Goal: Task Accomplishment & Management: Complete application form

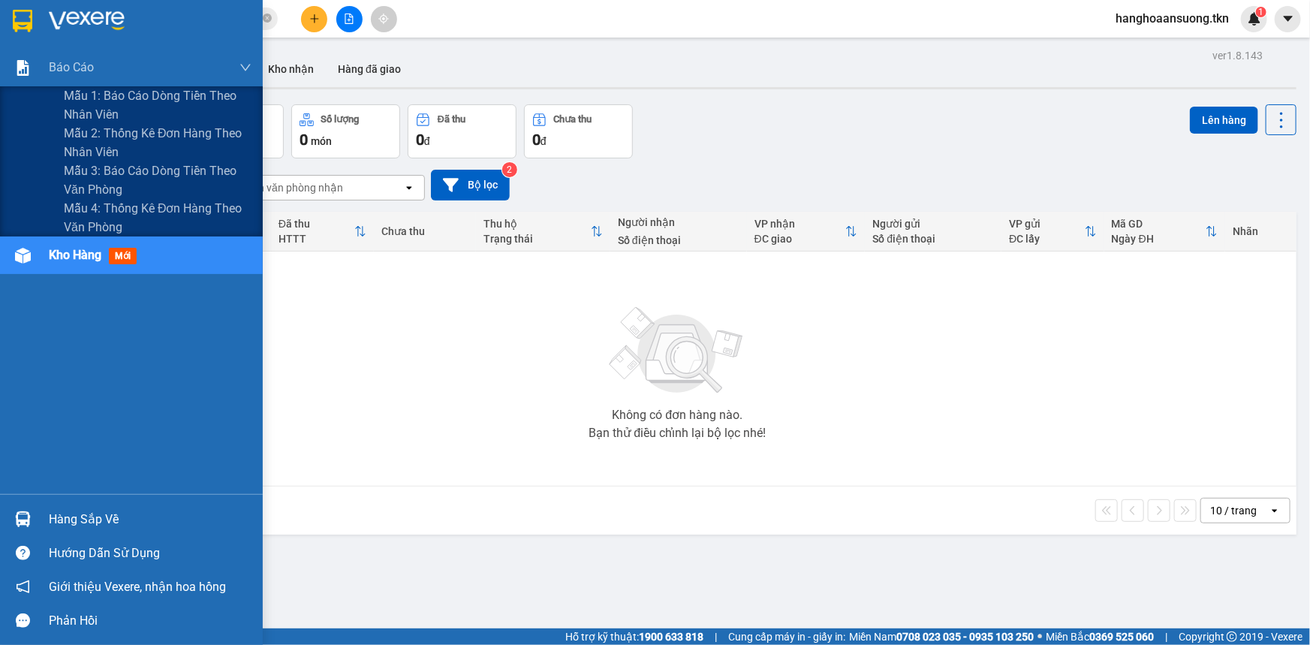
click at [71, 59] on span "Báo cáo" at bounding box center [71, 67] width 45 height 19
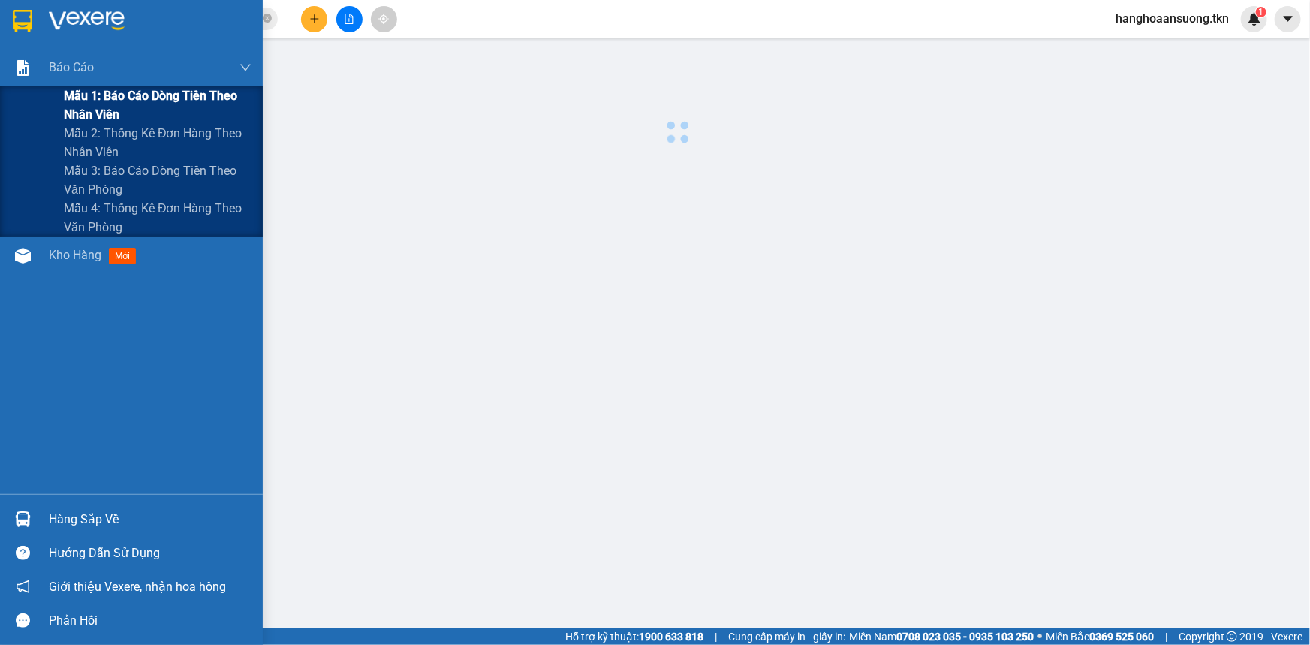
click at [114, 92] on span "Mẫu 1: Báo cáo dòng tiền theo nhân viên" at bounding box center [158, 105] width 188 height 38
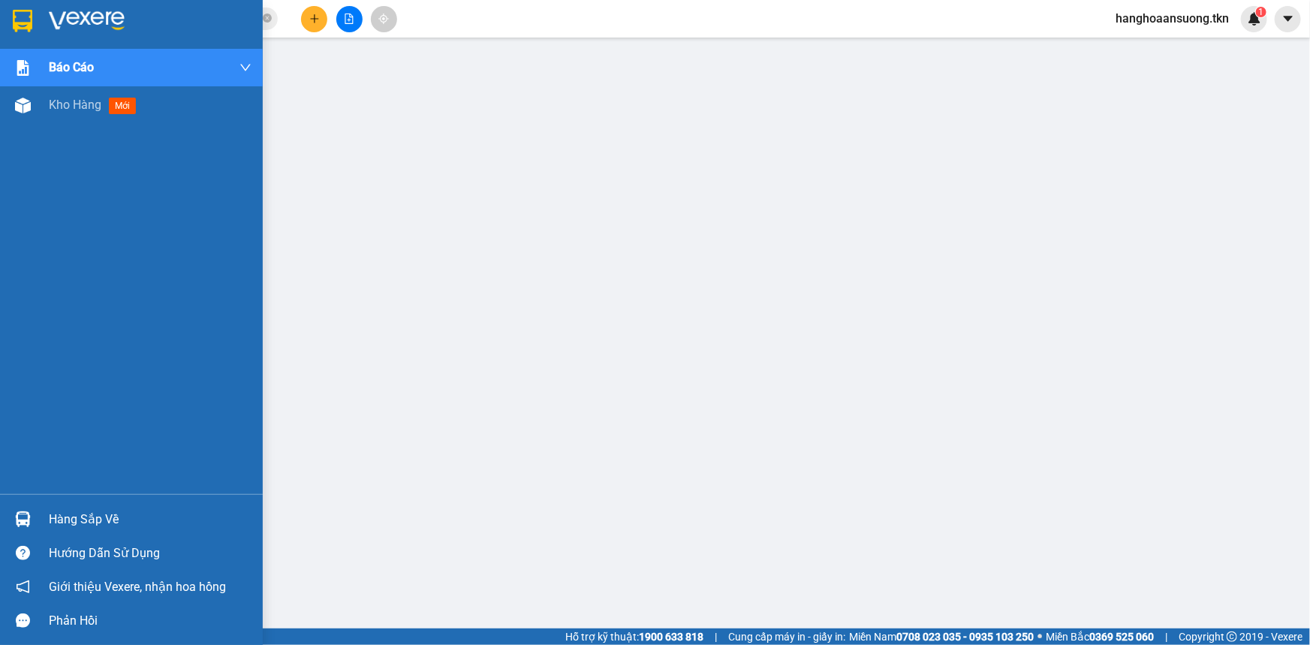
click at [44, 510] on div "Hàng sắp về" at bounding box center [131, 519] width 263 height 34
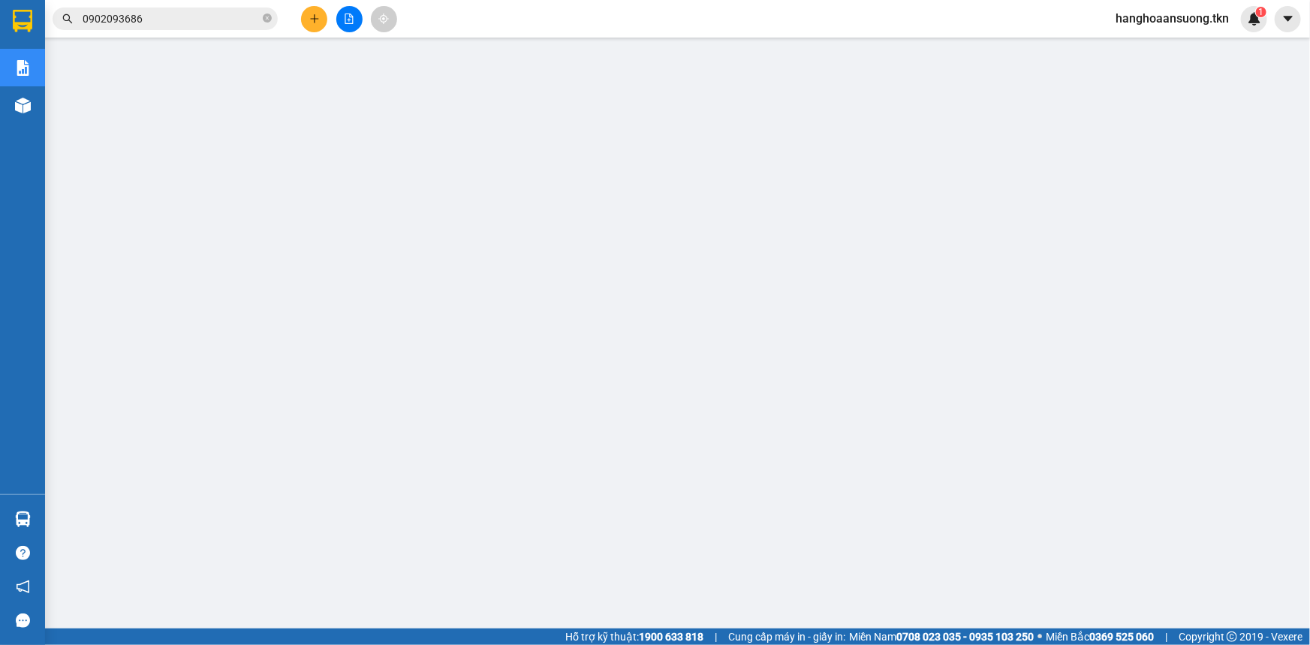
click at [308, 19] on button at bounding box center [314, 19] width 26 height 26
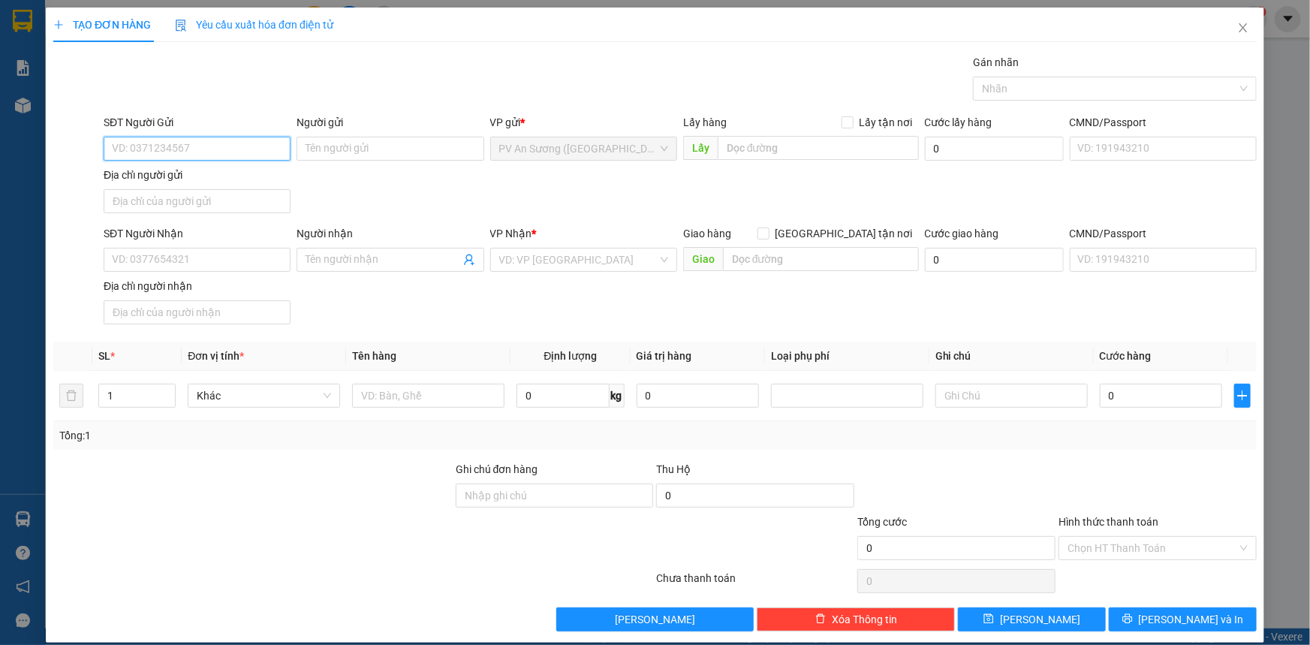
click at [161, 152] on input "SĐT Người Gửi" at bounding box center [197, 149] width 187 height 24
type input "0797282757"
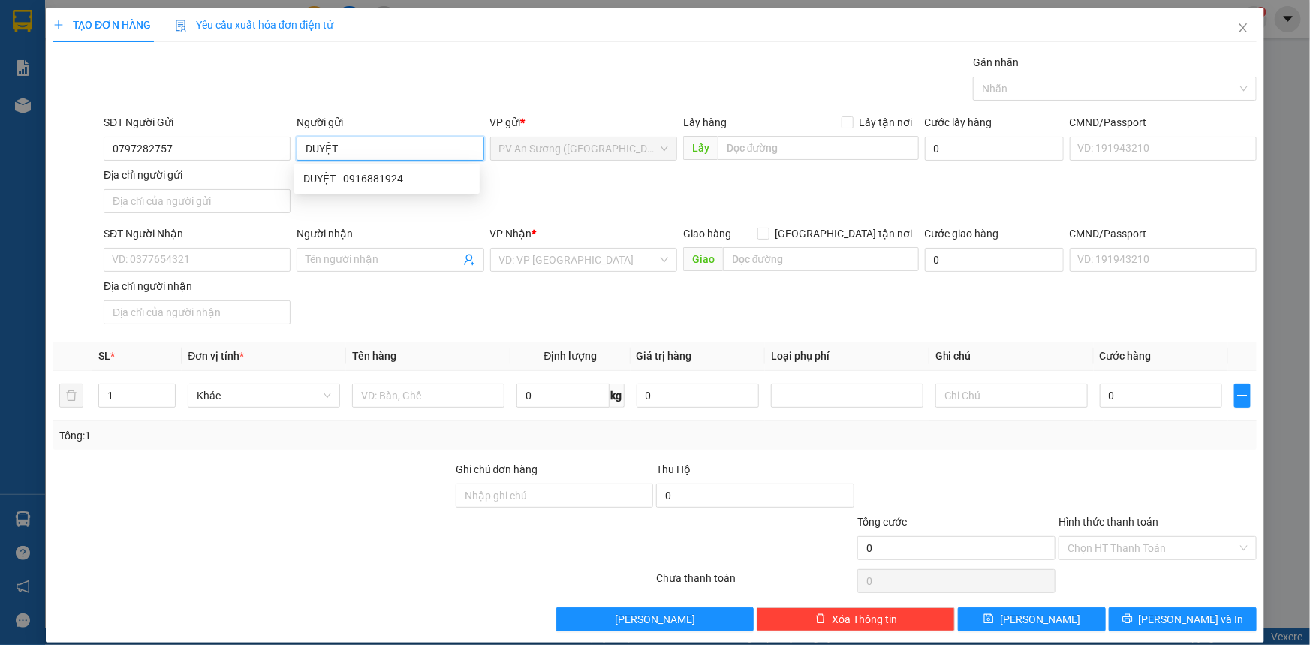
type input "DUYỆT"
drag, startPoint x: 1309, startPoint y: 0, endPoint x: 197, endPoint y: 264, distance: 1142.8
click at [197, 264] on input "SĐT Người Nhận" at bounding box center [197, 260] width 187 height 24
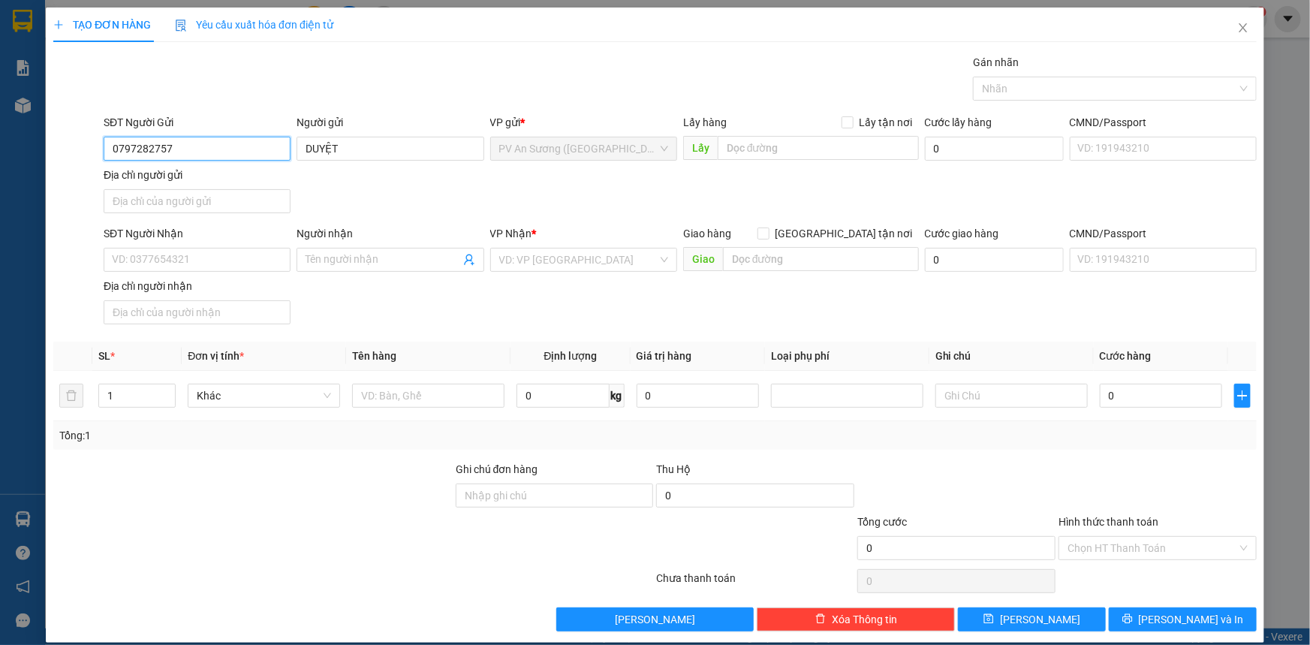
drag, startPoint x: 214, startPoint y: 135, endPoint x: 14, endPoint y: 137, distance: 200.5
click at [14, 137] on div "TẠO ĐƠN HÀNG Yêu cầu xuất hóa đơn điện tử Transit Pickup Surcharge Ids Transit …" at bounding box center [655, 322] width 1310 height 645
click at [218, 260] on input "SĐT Người Nhận" at bounding box center [197, 260] width 187 height 24
paste input "0797282757"
type input "0797282757"
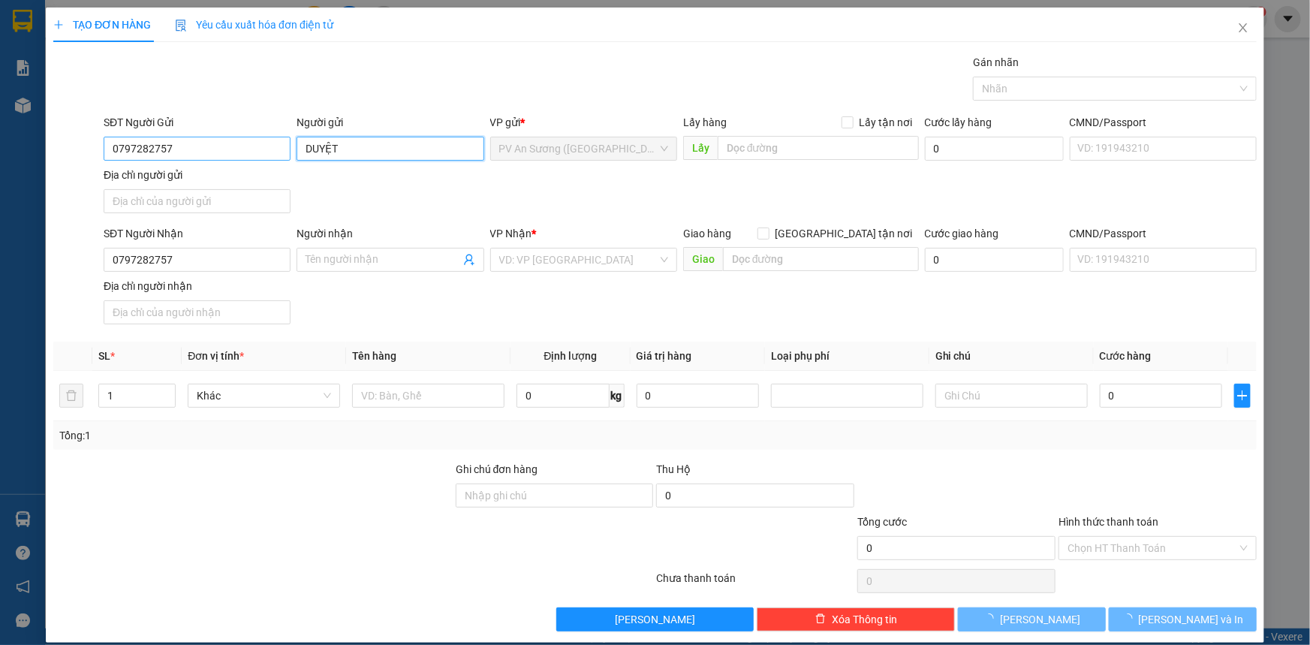
drag, startPoint x: 300, startPoint y: 147, endPoint x: 210, endPoint y: 153, distance: 90.3
click at [215, 149] on div "SĐT Người Gửi 0797282757 Người gửi DUYỆT DUYỆT VP gửi * PV An Sương ([GEOGRAPHI…" at bounding box center [680, 166] width 1159 height 105
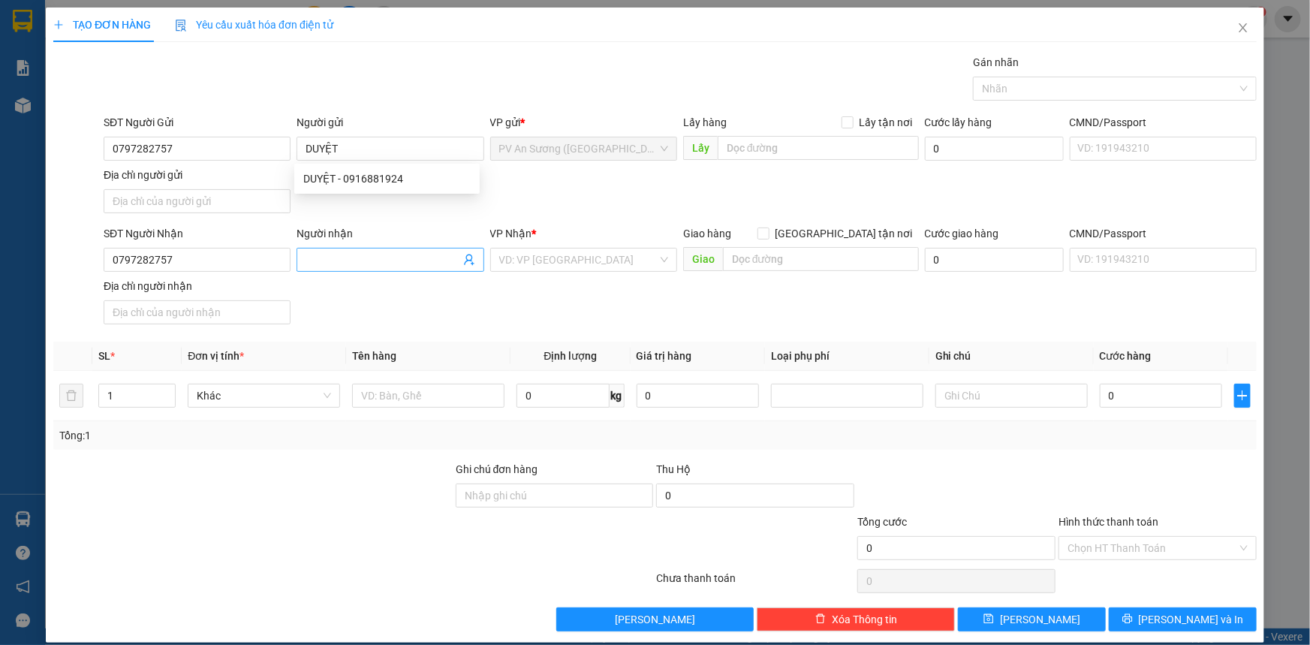
click at [333, 258] on input "Người nhận" at bounding box center [383, 260] width 154 height 17
paste input "DUYỆT"
type input "DUYỆT"
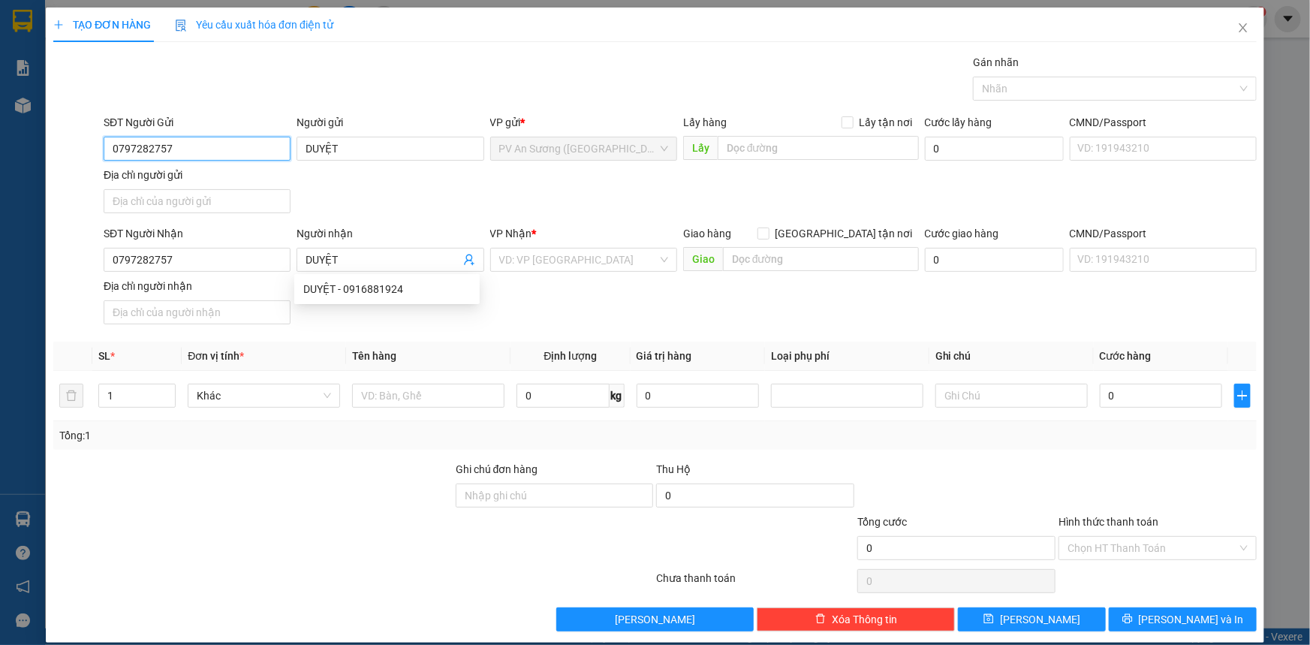
drag, startPoint x: 197, startPoint y: 136, endPoint x: 0, endPoint y: 143, distance: 196.8
click at [0, 142] on div "TẠO ĐƠN HÀNG Yêu cầu xuất hóa đơn điện tử Transit Pickup Surcharge Ids Transit …" at bounding box center [655, 322] width 1310 height 645
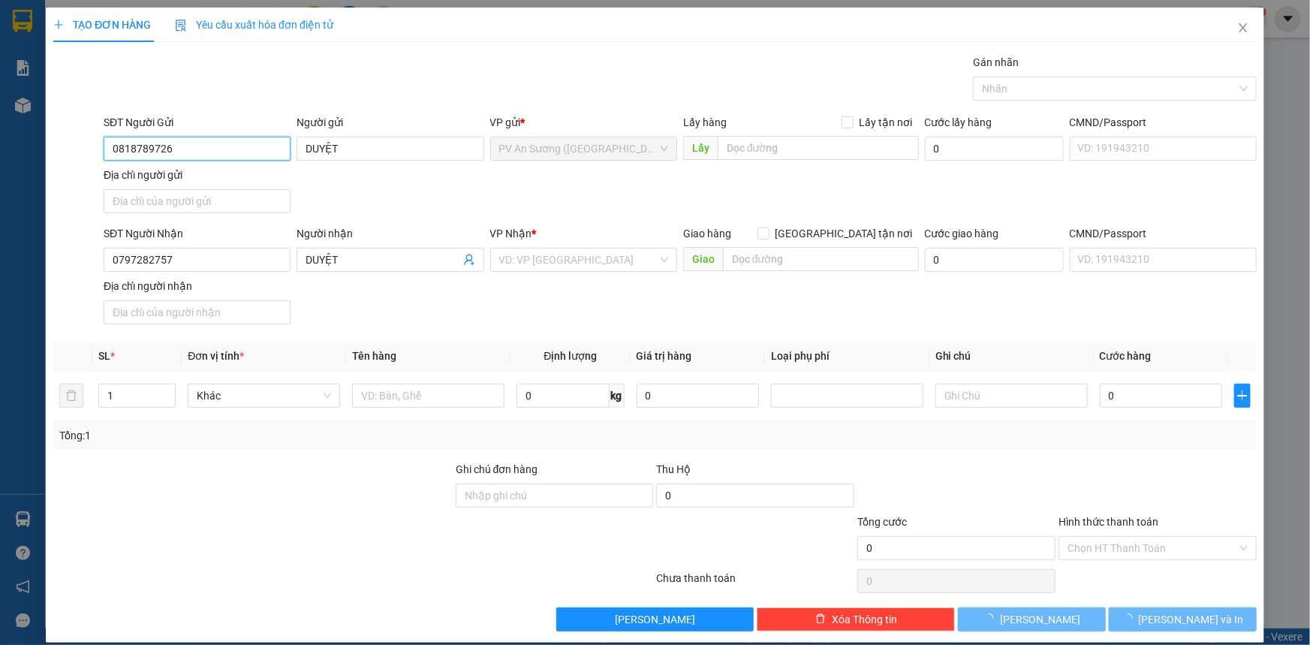
type input "0818789726"
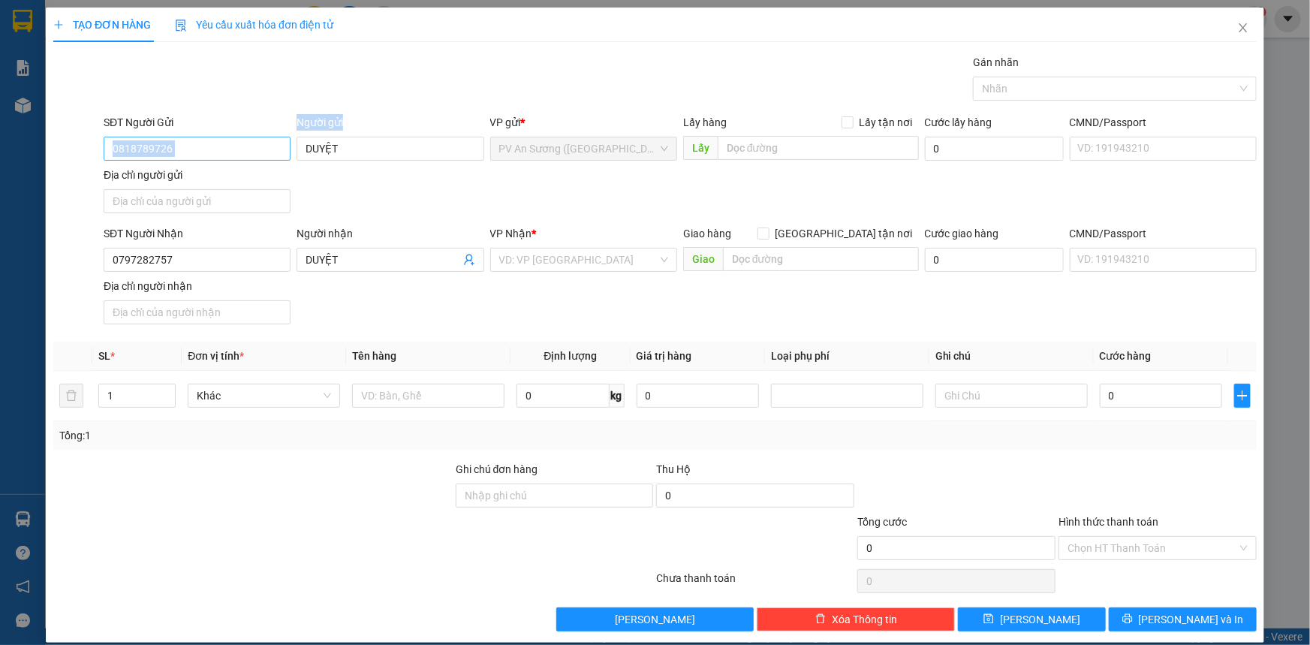
drag, startPoint x: 376, startPoint y: 166, endPoint x: 201, endPoint y: 158, distance: 175.1
click at [202, 157] on div "SĐT Người Gửi 0818789726 Người gửi DUYỆT VP gửi * PV An Sương ([GEOGRAPHIC_DATA…" at bounding box center [680, 166] width 1159 height 105
click at [360, 149] on input "DUYỆT" at bounding box center [390, 149] width 187 height 24
drag, startPoint x: 379, startPoint y: 152, endPoint x: 105, endPoint y: 158, distance: 274.1
click at [105, 158] on div "SĐT Người Gửi 0818789726 Người gửi DUYỆTTOANF DUYỆTTOANF VP gửi * PV An Sương (…" at bounding box center [680, 166] width 1159 height 105
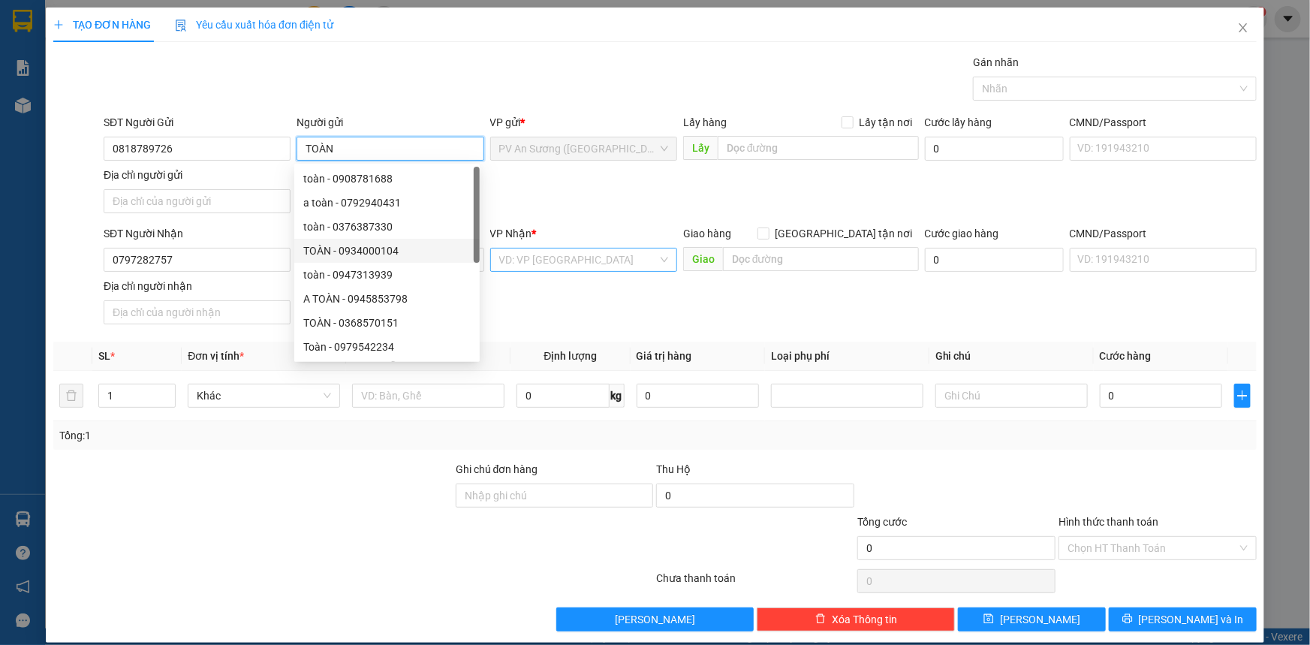
type input "TOÀN"
click at [602, 260] on input "search" at bounding box center [578, 259] width 158 height 23
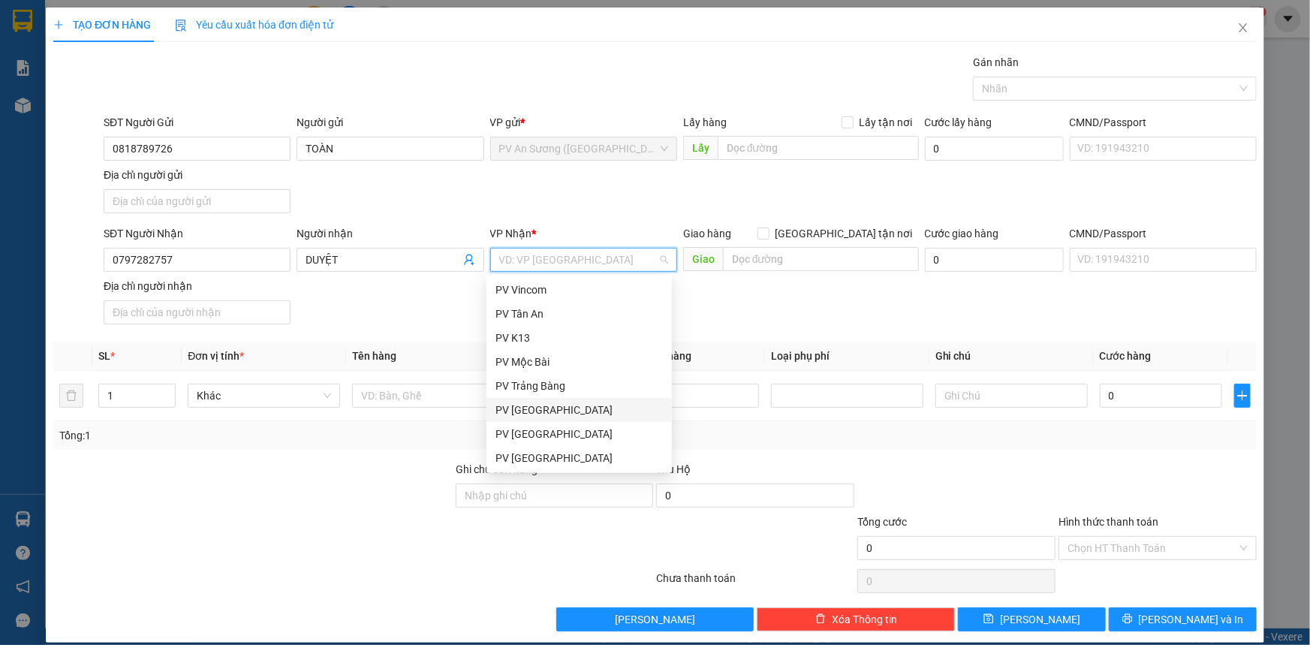
click at [551, 413] on div "PV [GEOGRAPHIC_DATA]" at bounding box center [578, 410] width 167 height 17
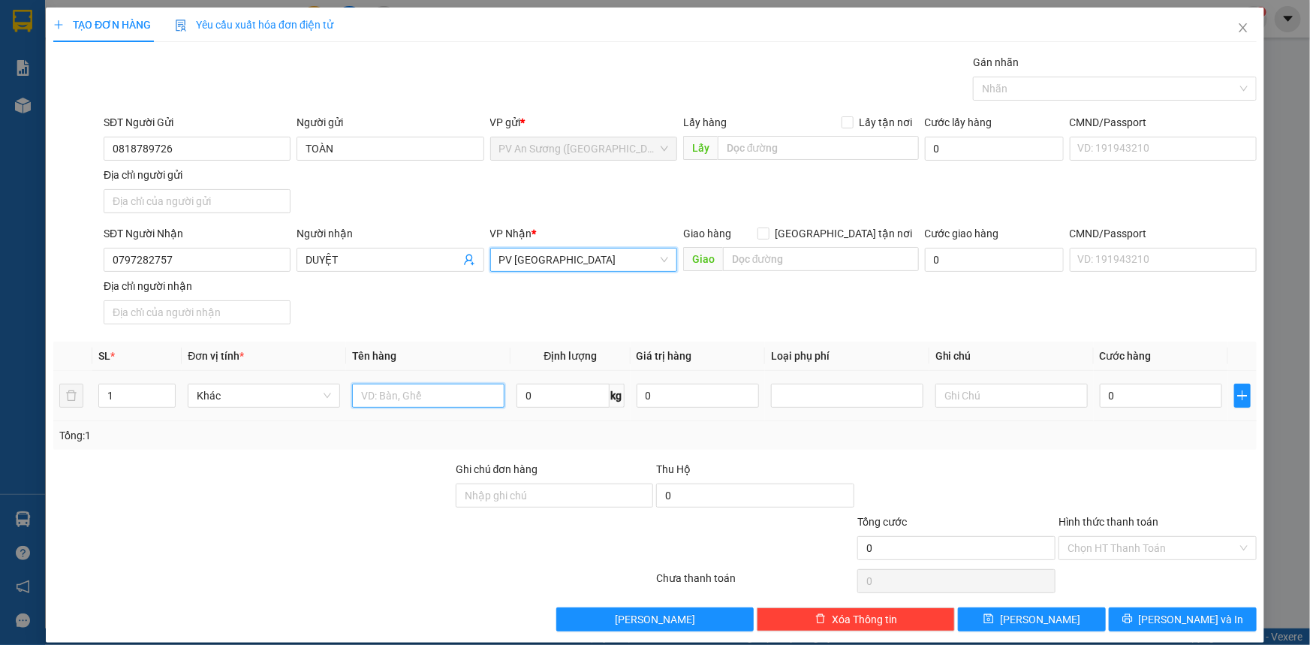
click at [446, 393] on input "text" at bounding box center [428, 396] width 152 height 24
click at [417, 394] on input "BÁNH TRUGN THU" at bounding box center [428, 396] width 152 height 24
click at [414, 392] on input "BÁNH TRUGN THU" at bounding box center [428, 396] width 152 height 24
click at [420, 395] on input "BÁNH TRUGN THU" at bounding box center [428, 396] width 152 height 24
click at [1023, 80] on div at bounding box center [1107, 89] width 261 height 18
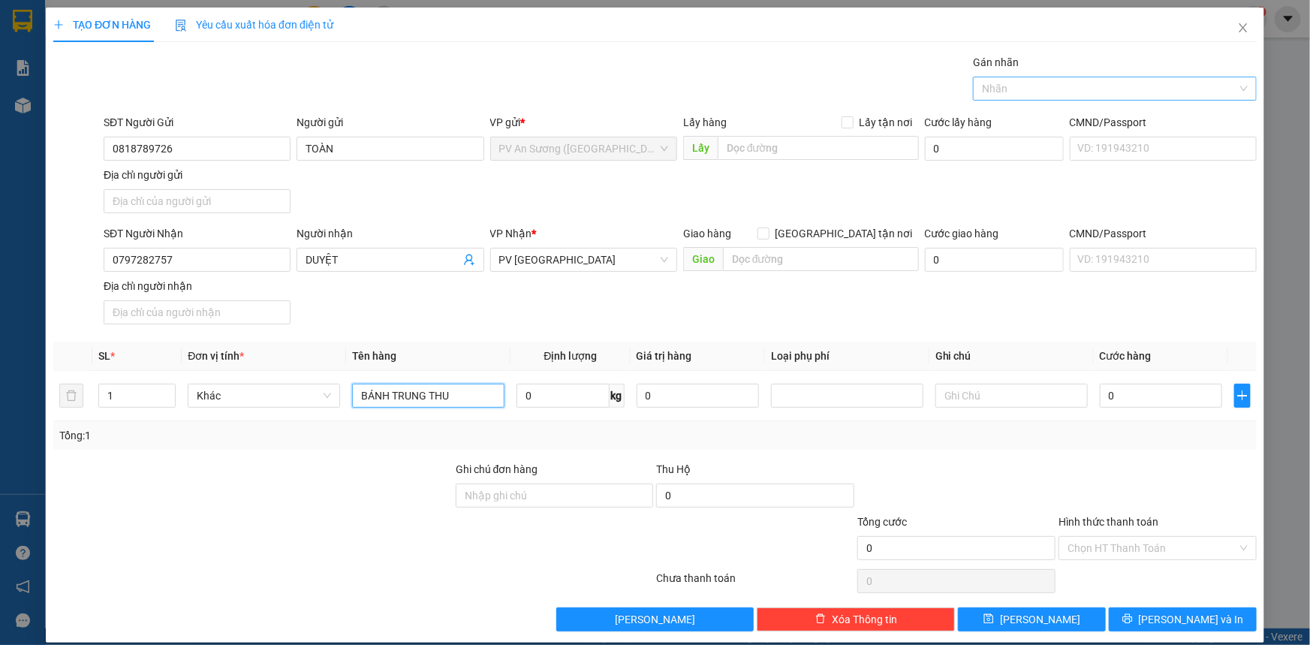
type input "BÁNH TRUNG THU"
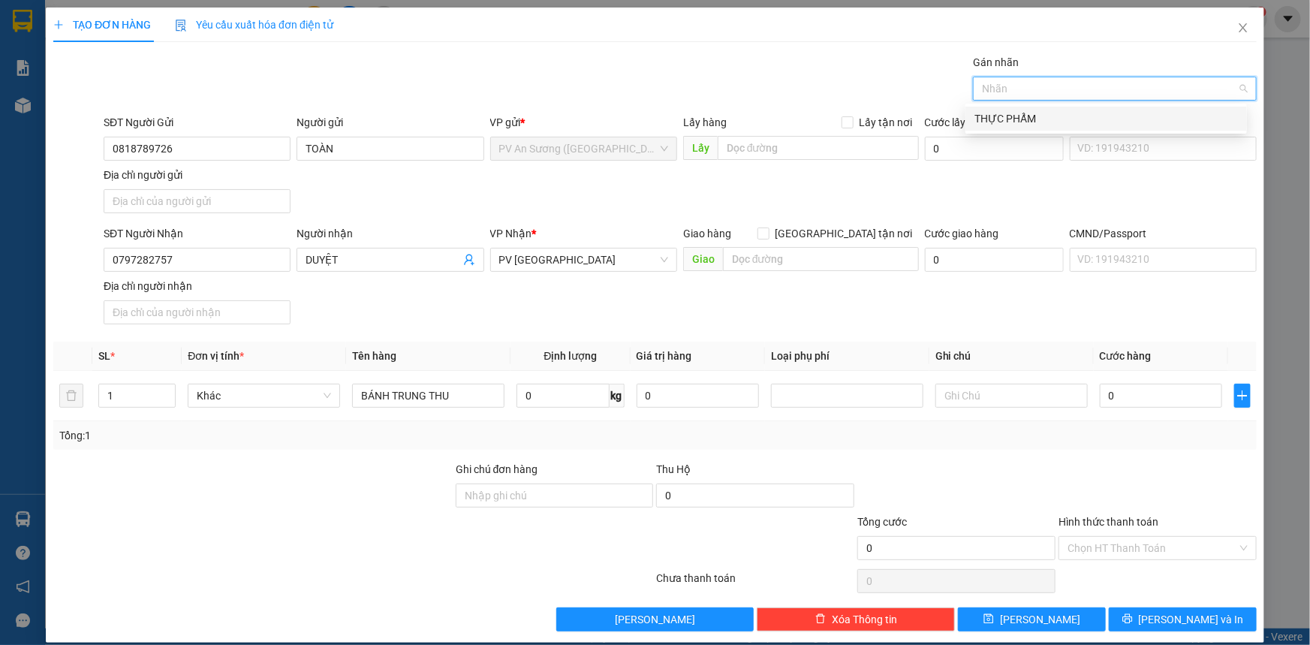
click at [1021, 123] on div "THỰC PHẨM" at bounding box center [1106, 118] width 264 height 17
click at [1149, 393] on input "0" at bounding box center [1161, 396] width 122 height 24
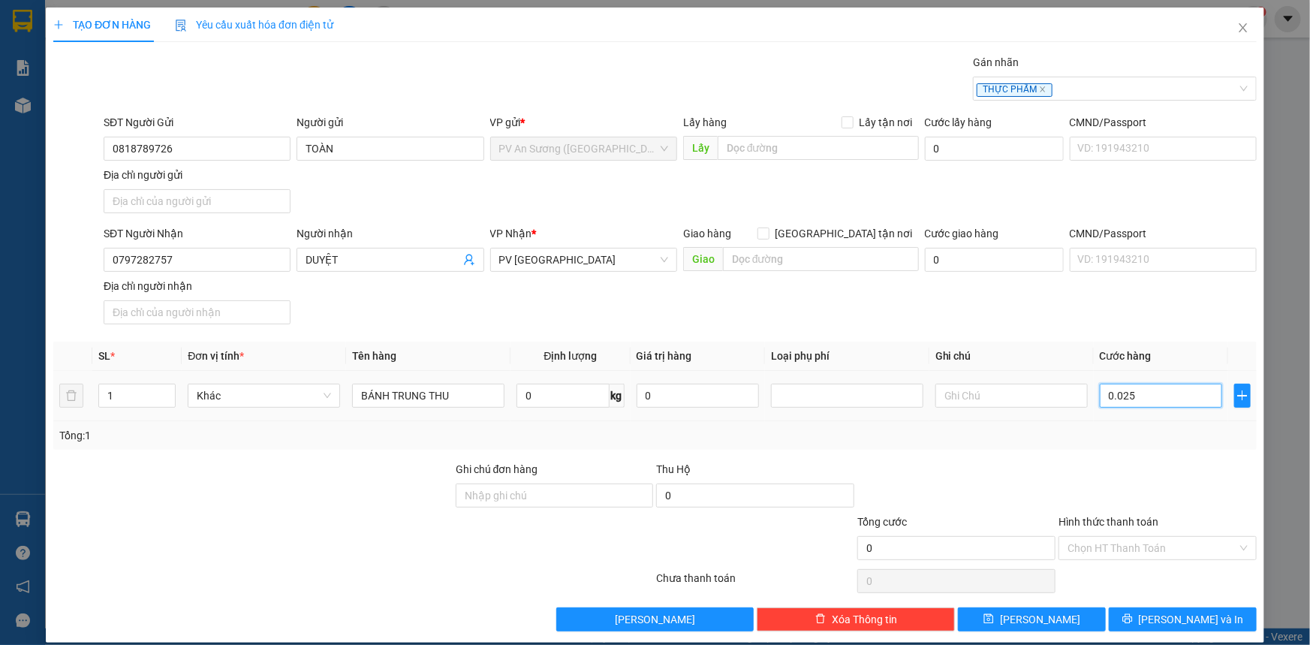
type input "0.025"
type input "25"
type input "00.250"
type input "250"
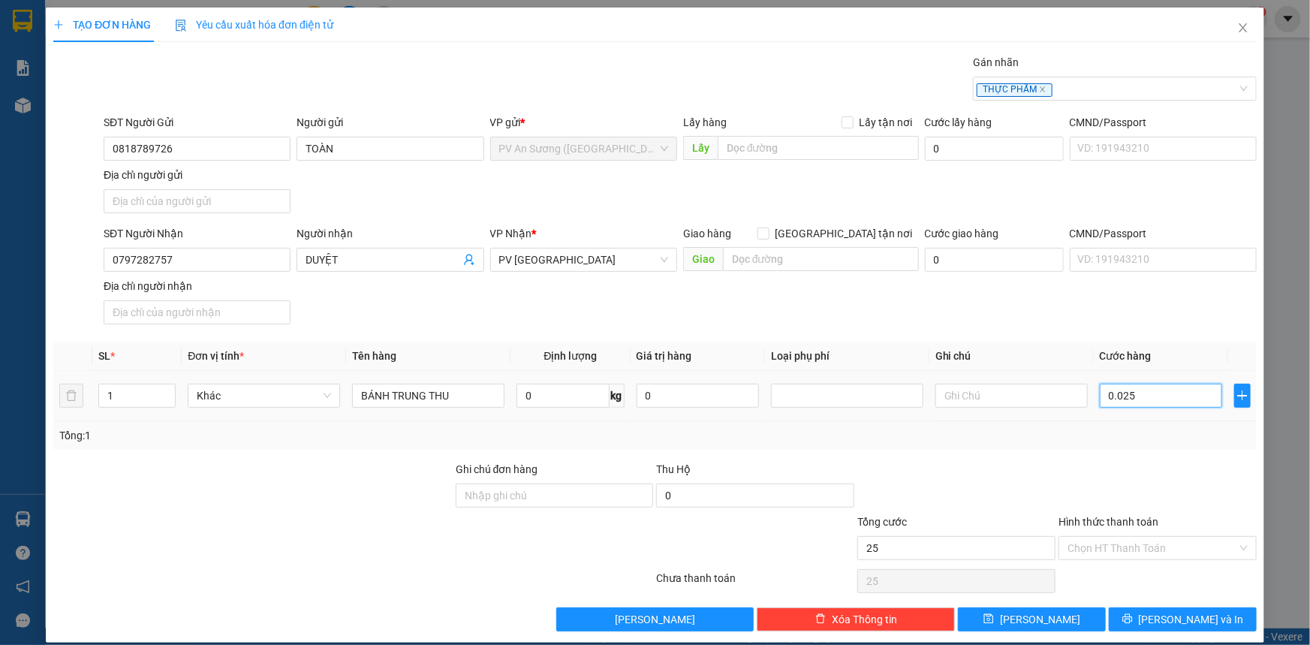
type input "250"
type input "00.025"
type input "25"
type input "0.002"
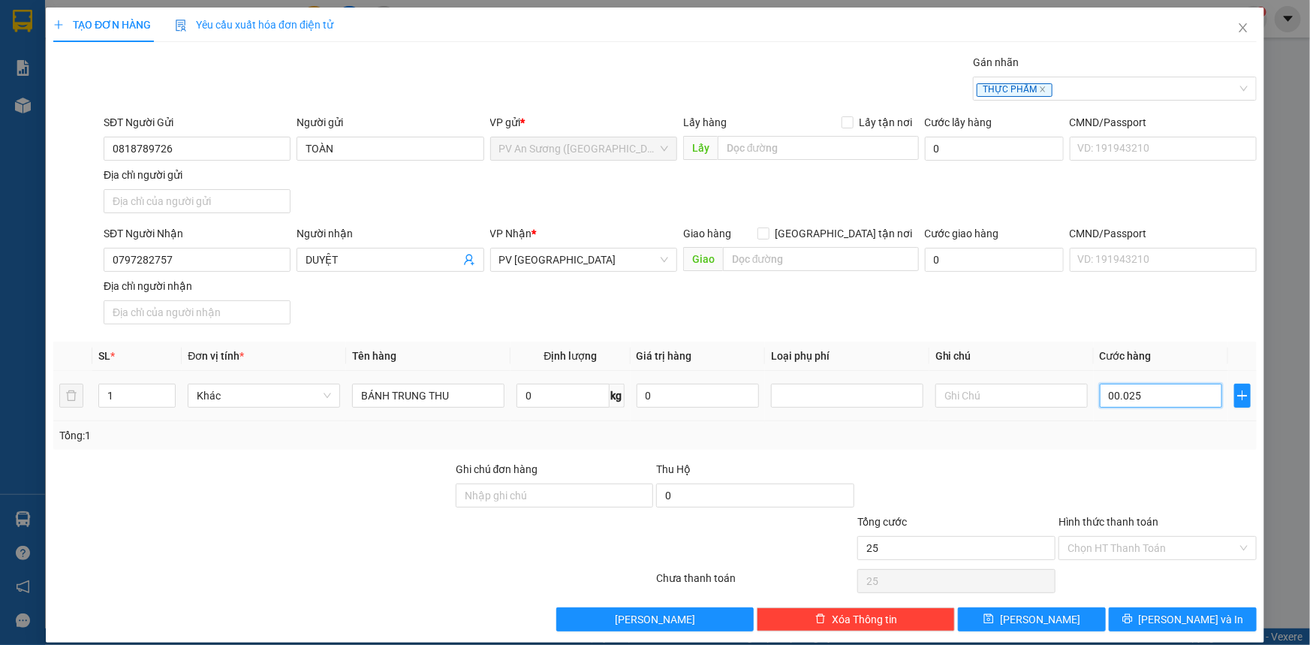
type input "2"
type input "000"
type input "0"
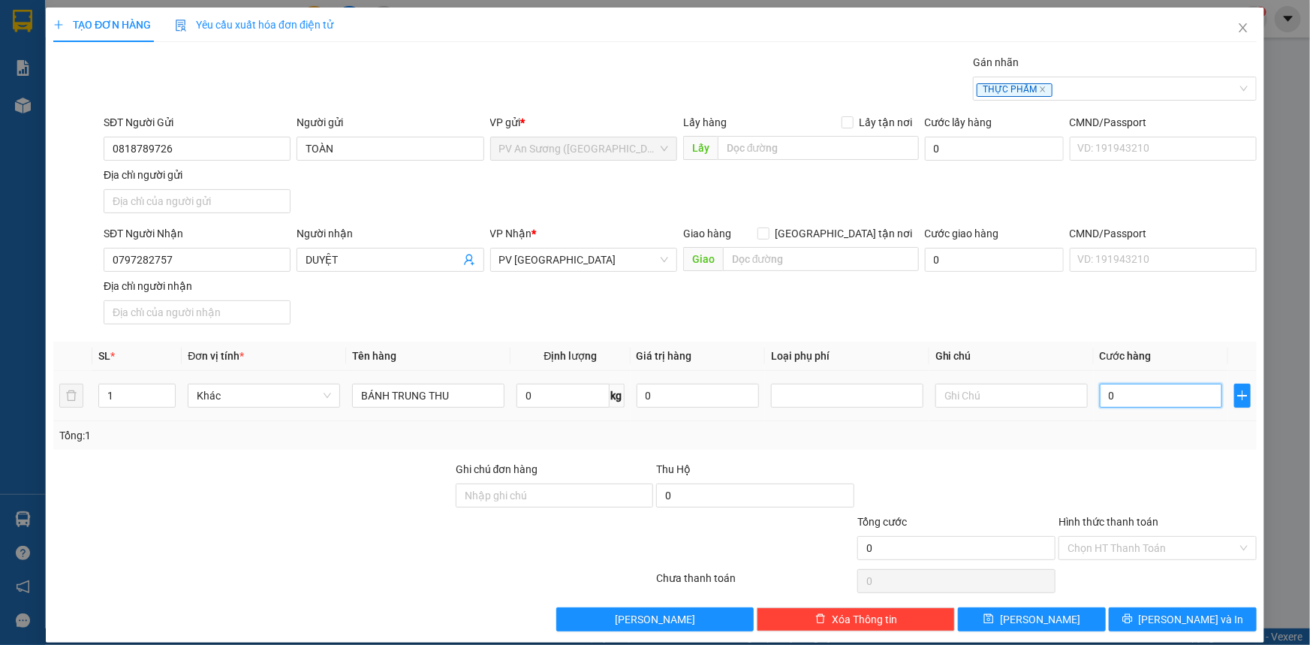
type input "002"
type input "2"
type input "0.020"
type input "20"
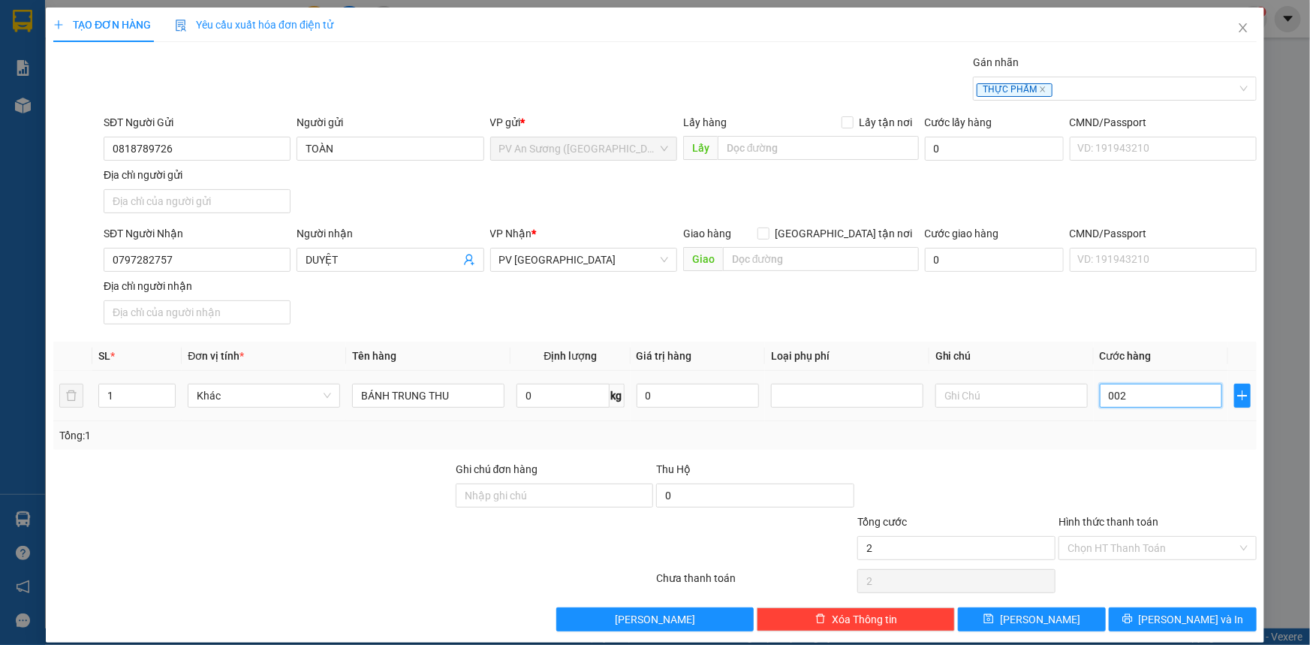
type input "20"
click at [1146, 549] on input "Hình thức thanh toán" at bounding box center [1153, 548] width 170 height 23
type input "20.000"
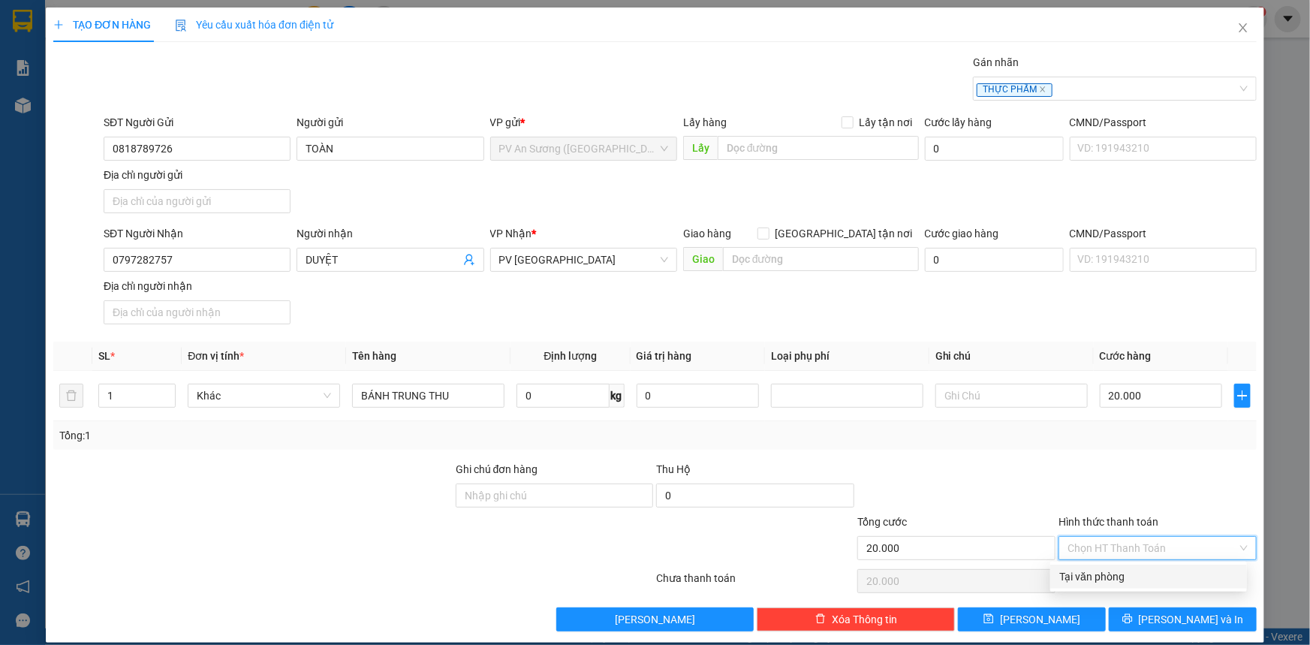
click at [1111, 575] on div "Tại văn phòng" at bounding box center [1148, 576] width 179 height 17
type input "0"
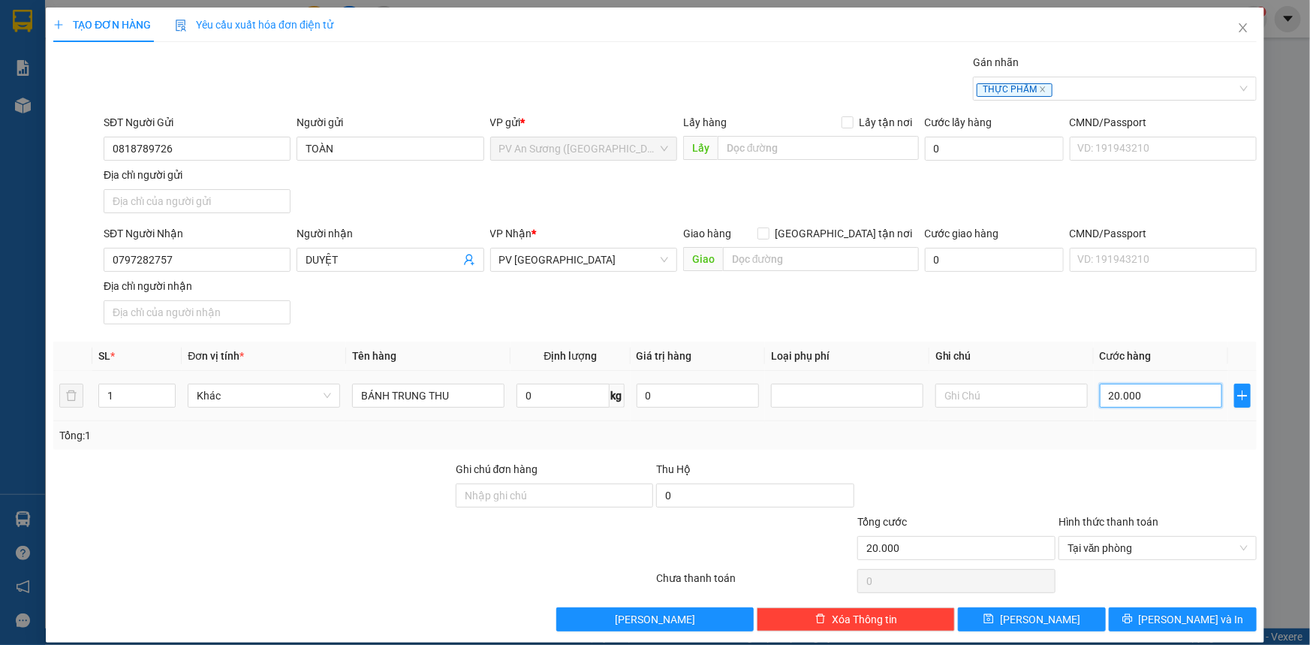
click at [1155, 402] on input "20.000" at bounding box center [1161, 396] width 122 height 24
type input "00.003"
type input "3"
type input "0.000.030"
type input "30"
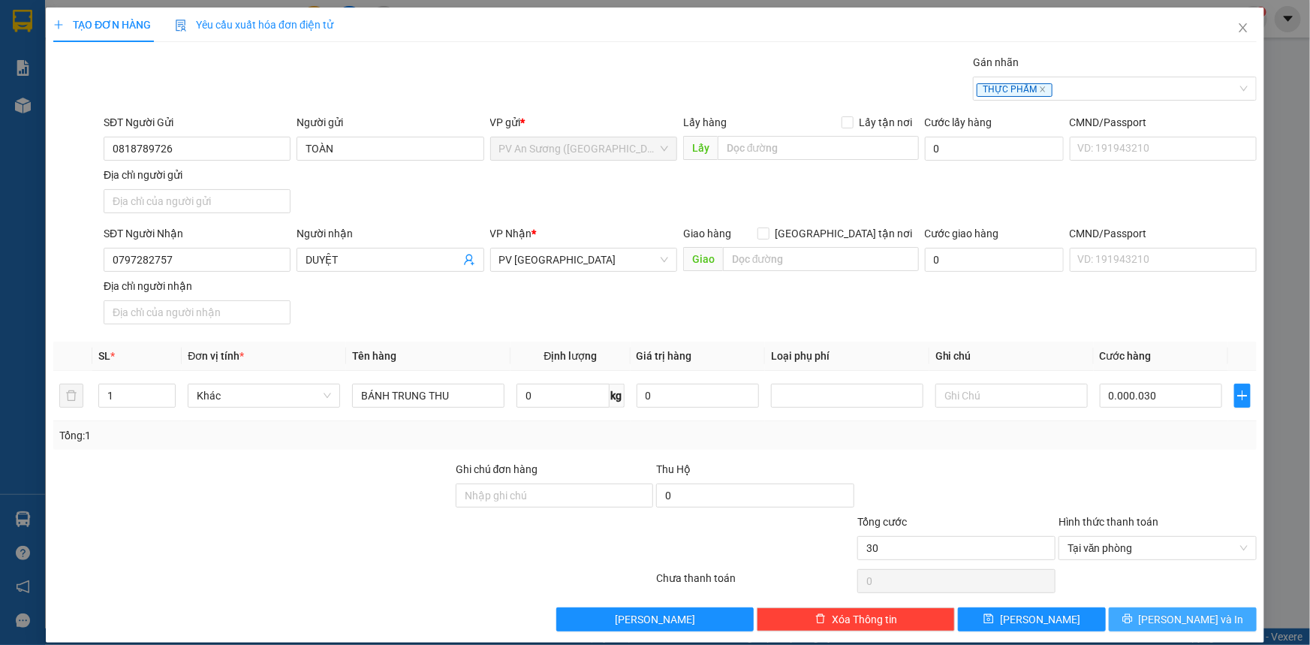
type input "30.000"
click at [1159, 615] on button "[PERSON_NAME] và In" at bounding box center [1183, 619] width 148 height 24
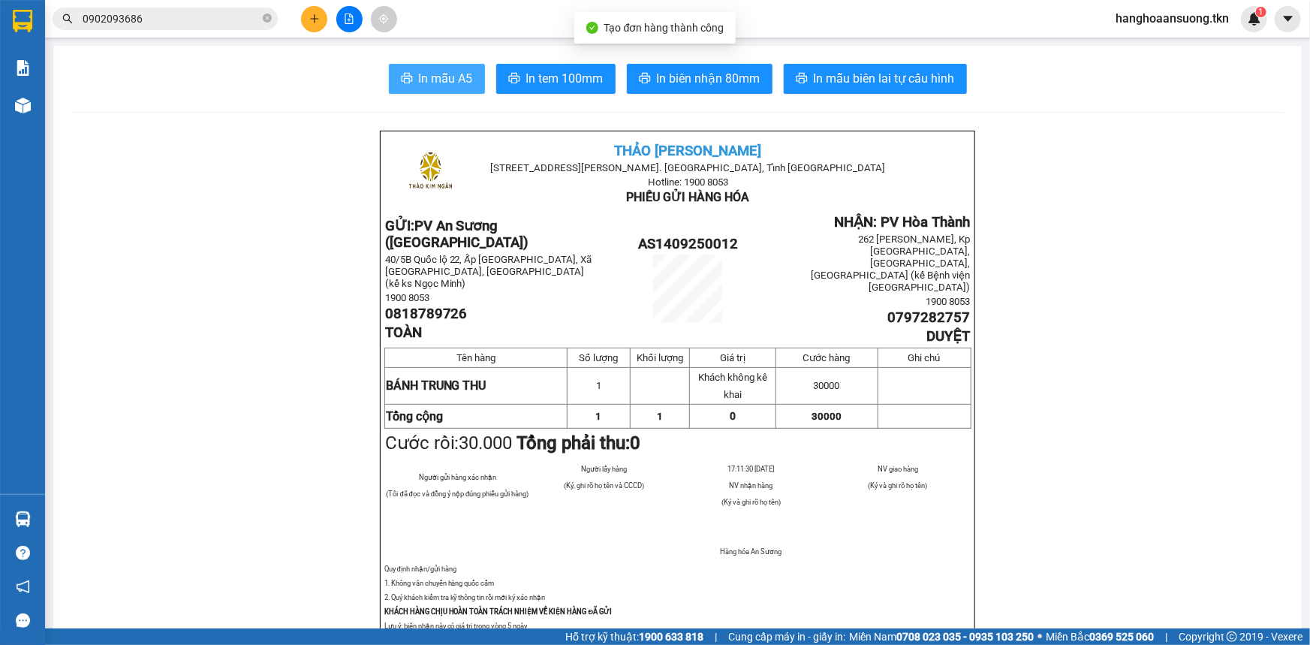
click at [429, 72] on span "In mẫu A5" at bounding box center [446, 78] width 54 height 19
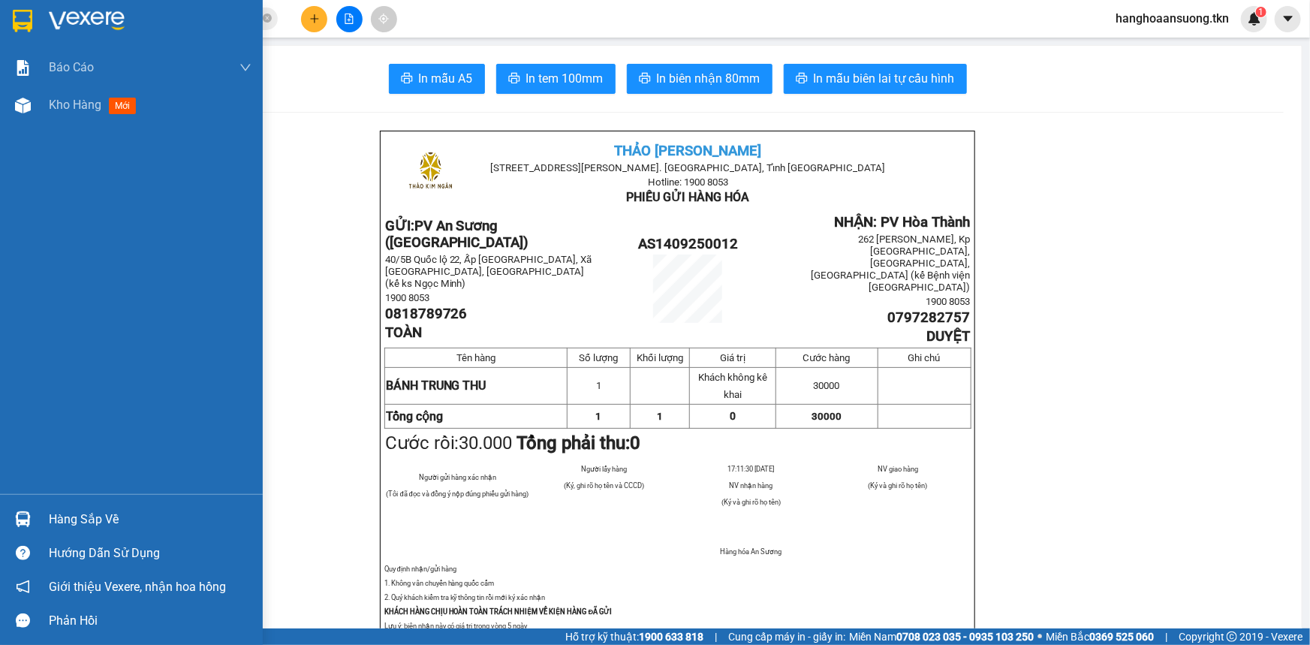
click at [23, 522] on img at bounding box center [23, 519] width 16 height 16
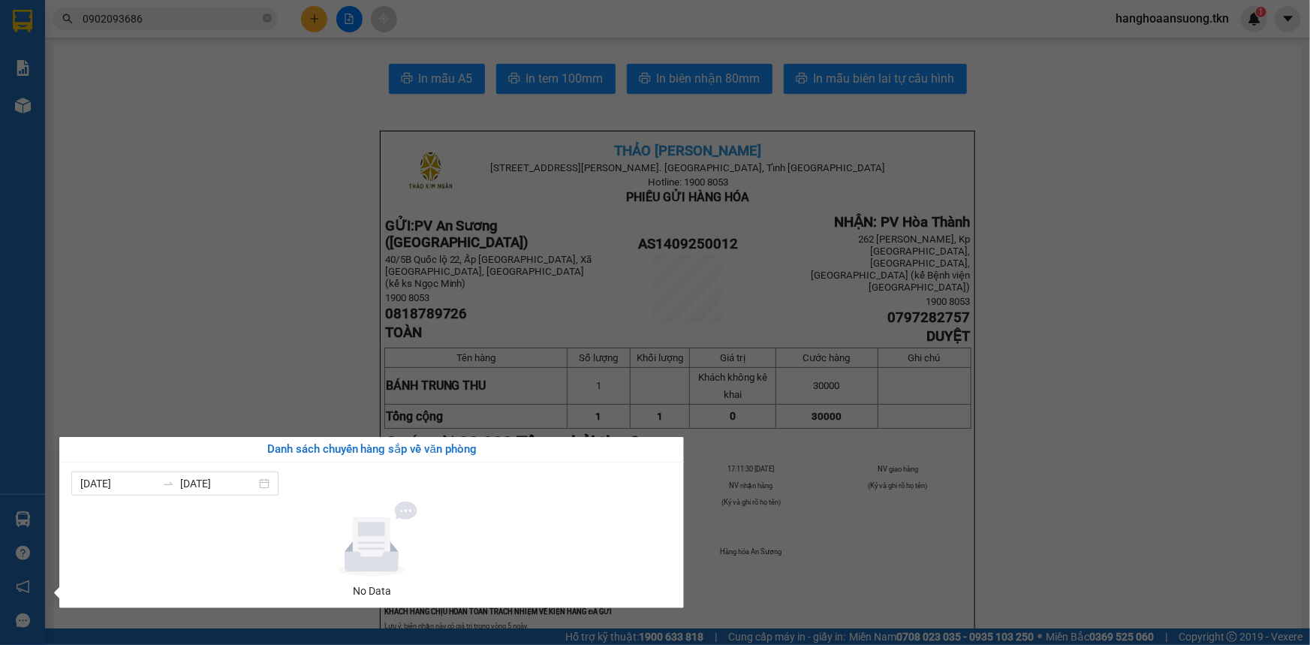
click at [164, 376] on section "Kết quả tìm kiếm ( 17 ) Bộ lọc Mã ĐH Trạng thái Món hàng Thu hộ Tổng cước Chưa …" at bounding box center [655, 322] width 1310 height 645
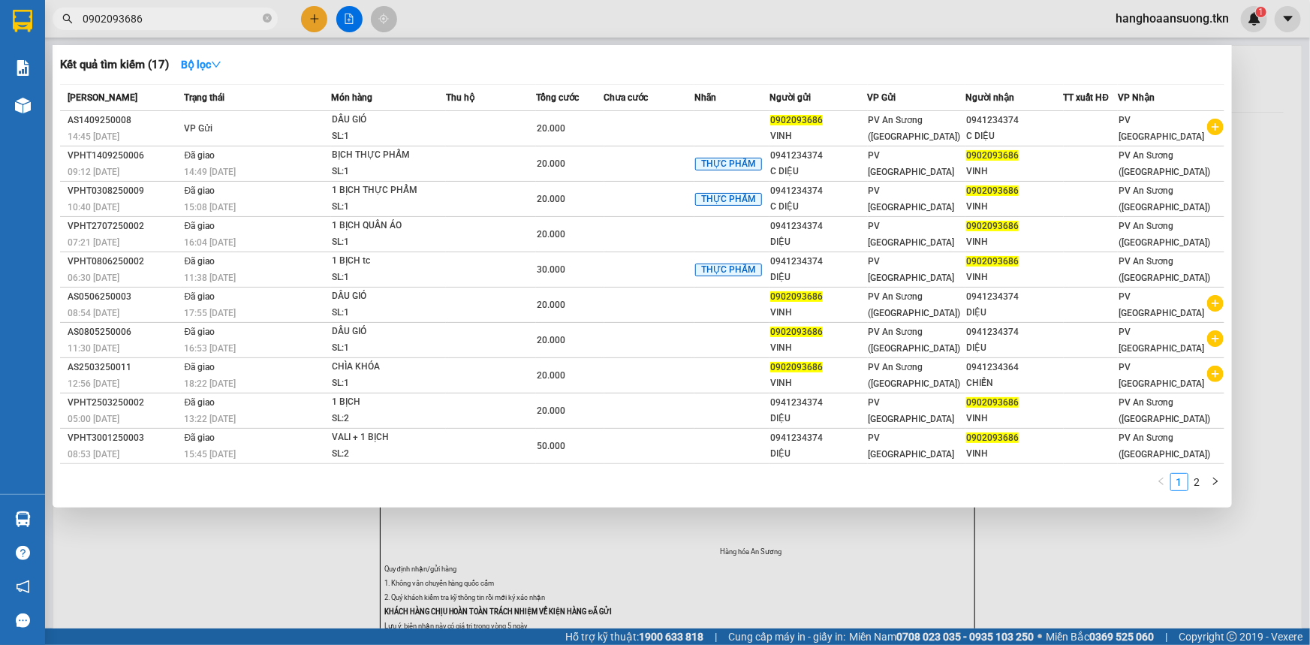
click at [200, 23] on input "0902093686" at bounding box center [171, 19] width 177 height 17
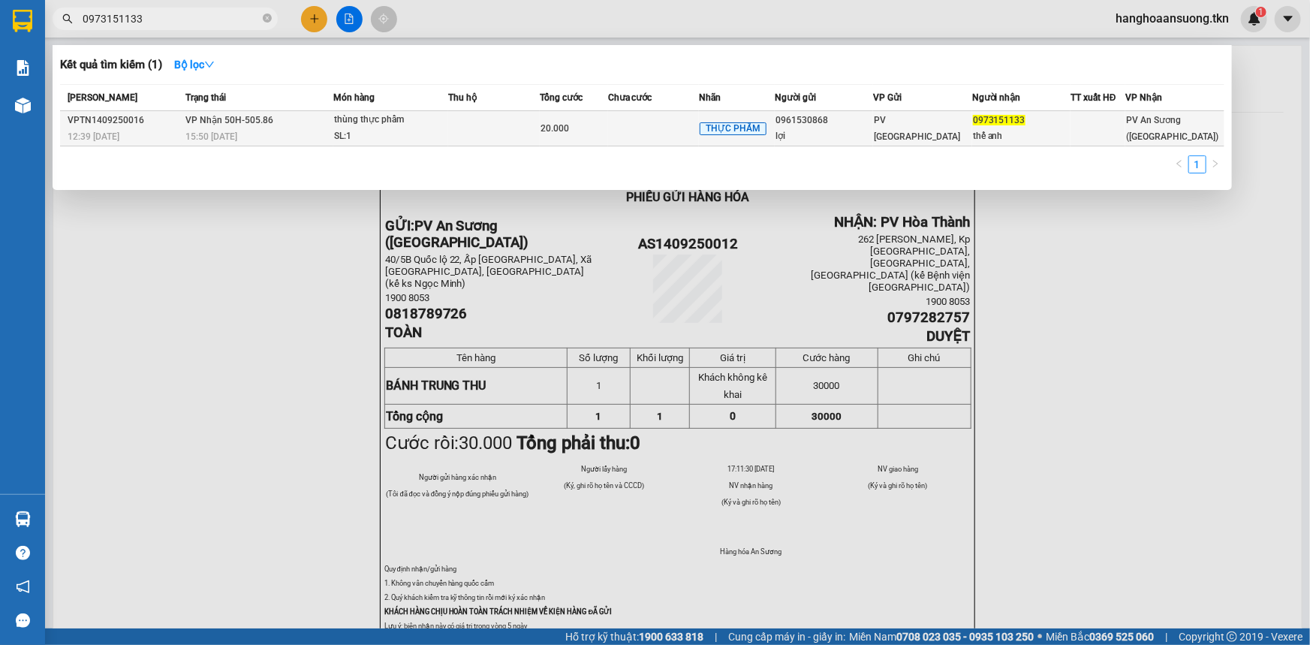
type input "0973151133"
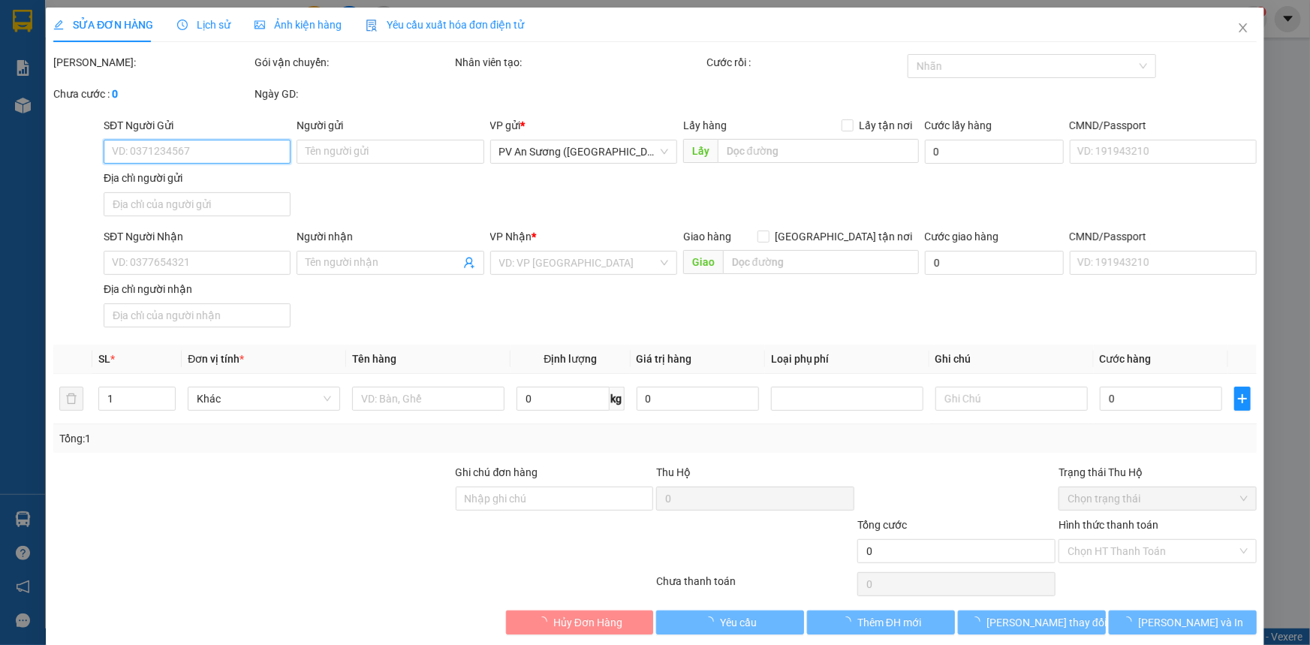
type input "0961530868"
type input "lợi"
type input "0973151133"
type input "thế anh"
type input "20.000"
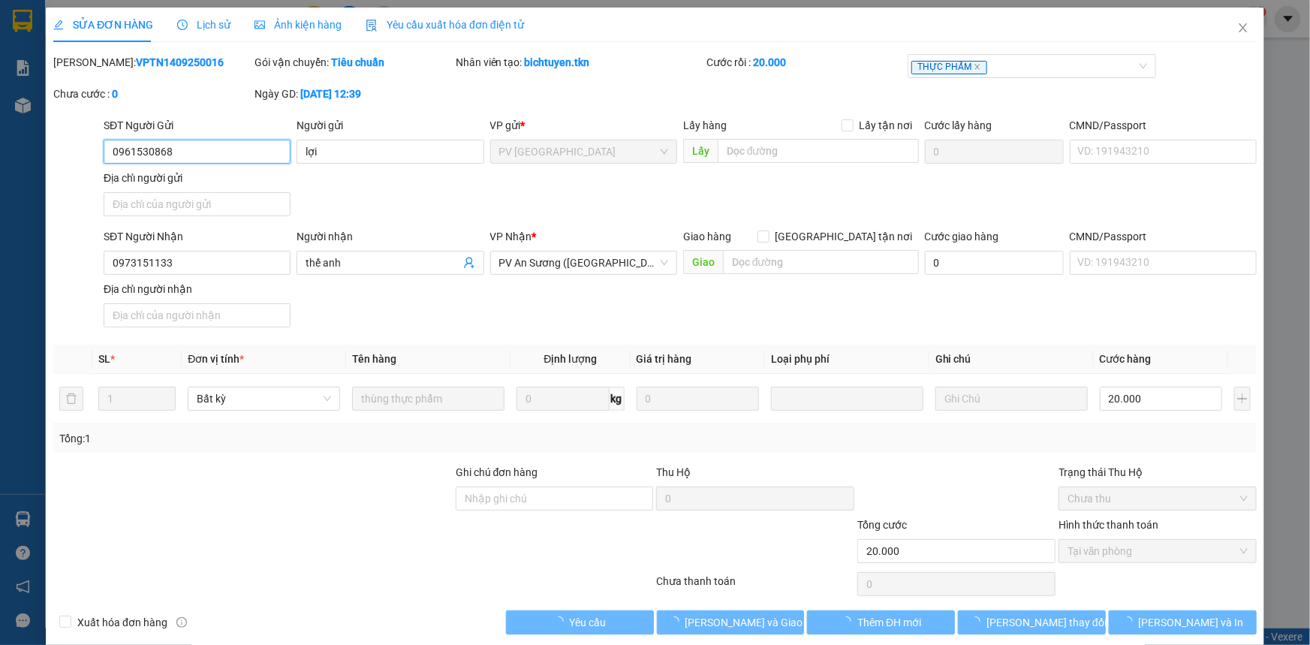
scroll to position [17, 0]
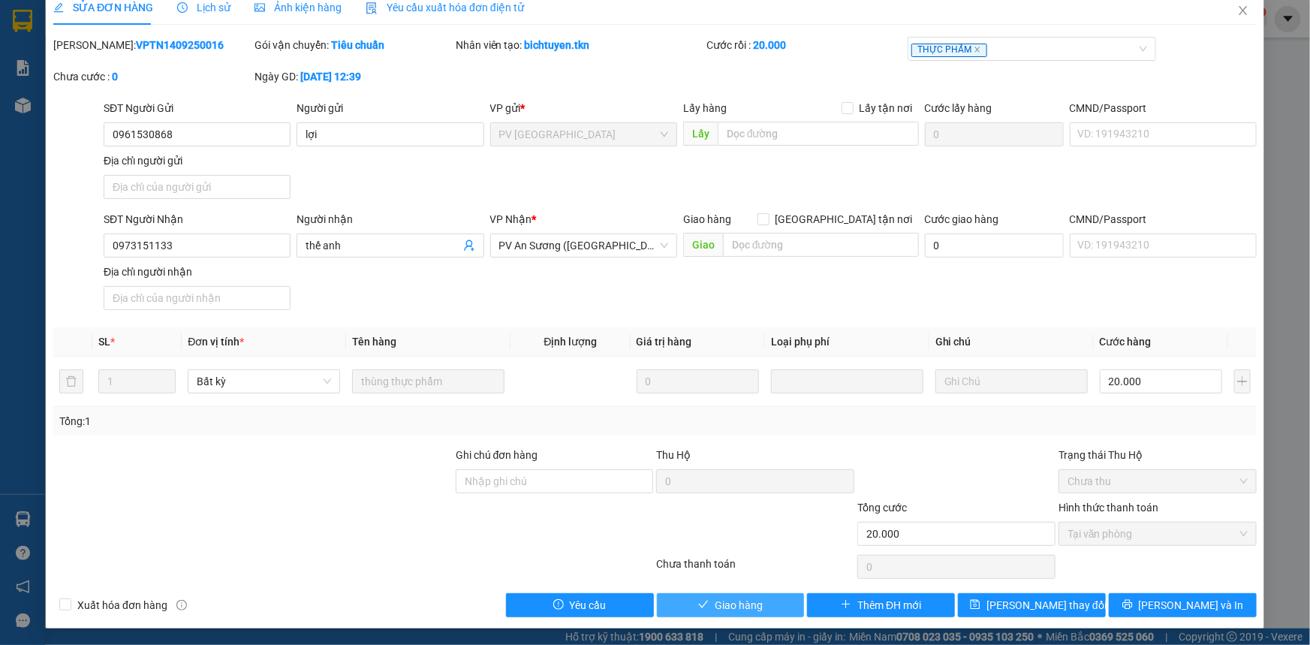
click at [705, 602] on button "Giao hàng" at bounding box center [731, 605] width 148 height 24
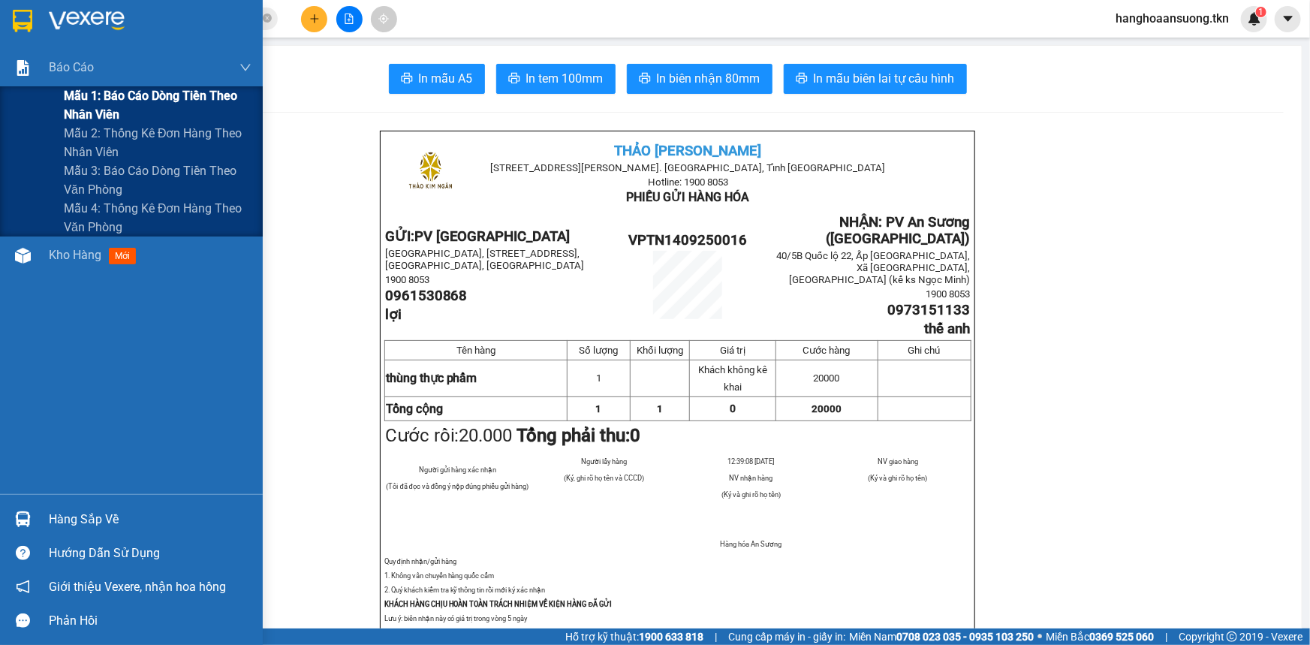
click at [80, 98] on span "Mẫu 1: Báo cáo dòng tiền theo nhân viên" at bounding box center [158, 105] width 188 height 38
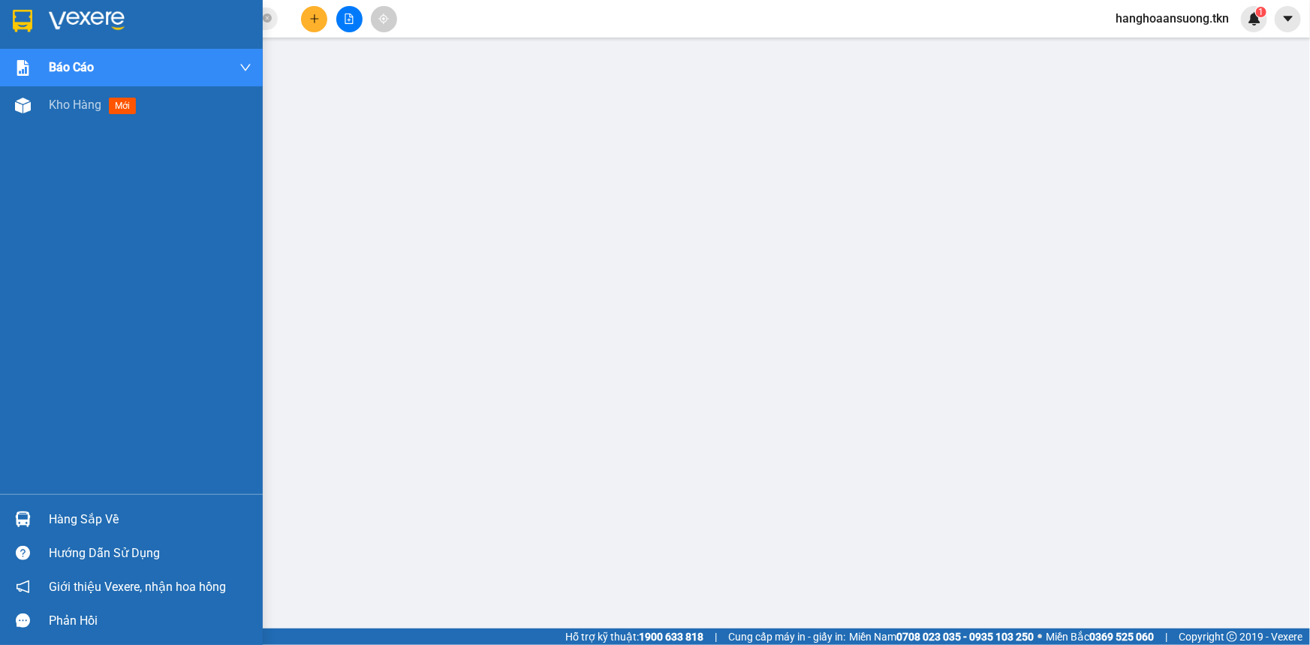
click at [11, 15] on div at bounding box center [23, 21] width 26 height 26
